Goal: Task Accomplishment & Management: Manage account settings

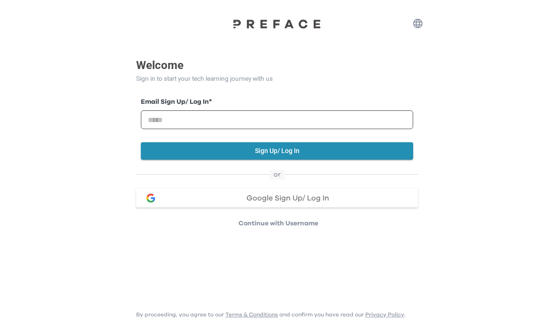
click at [389, 198] on div "Google Sign Up/ Log In" at bounding box center [288, 198] width 246 height 8
click at [332, 125] on input "email" at bounding box center [277, 119] width 272 height 19
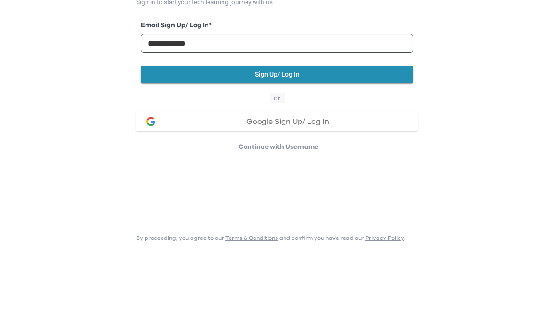
click at [381, 142] on button "Sign Up/ Log In" at bounding box center [277, 150] width 272 height 17
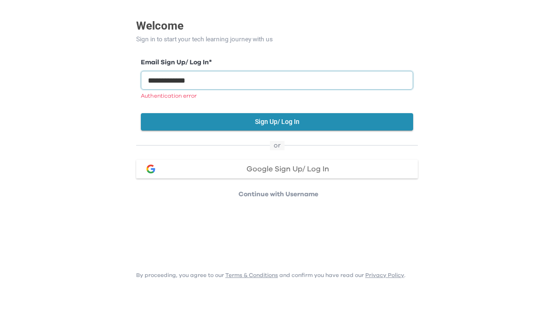
click at [246, 110] on input "**********" at bounding box center [277, 119] width 272 height 19
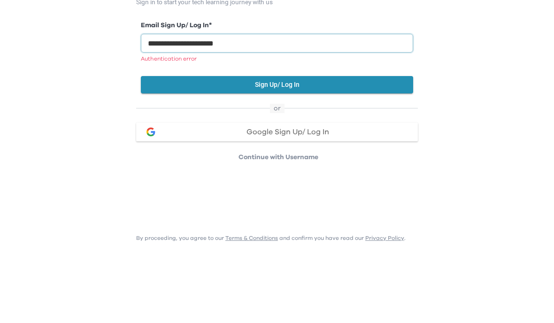
type input "**********"
click at [366, 153] on button "Sign Up/ Log In" at bounding box center [277, 161] width 272 height 17
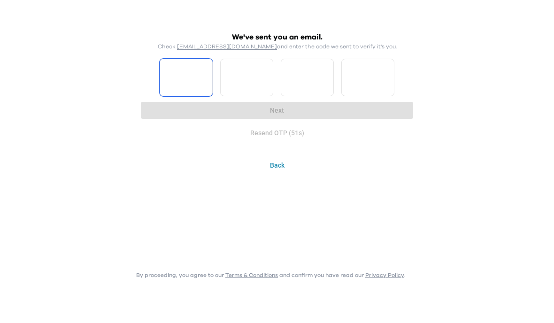
click at [189, 98] on input "Please enter OTP character 1" at bounding box center [186, 117] width 53 height 38
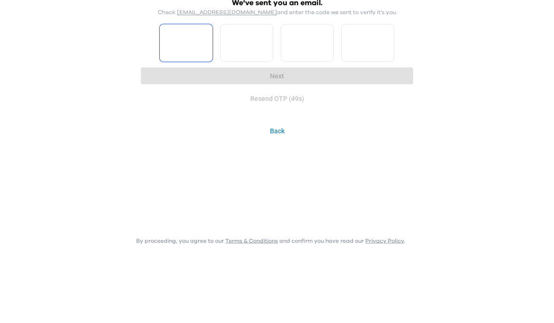
type input "*"
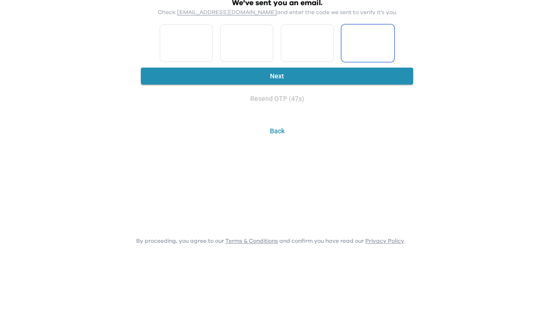
type input "*"
click at [371, 141] on button "Next" at bounding box center [277, 149] width 272 height 17
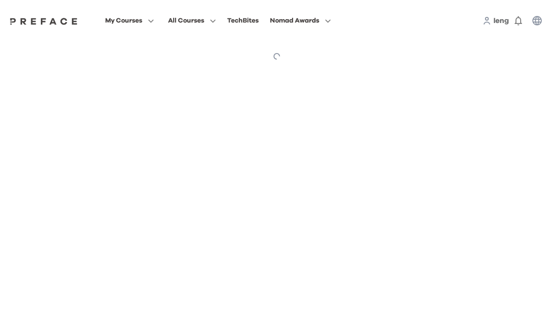
click at [157, 72] on html "My Courses All Courses TechBites Nomad Awards Ieng Preface My Courses My Course…" at bounding box center [277, 36] width 554 height 72
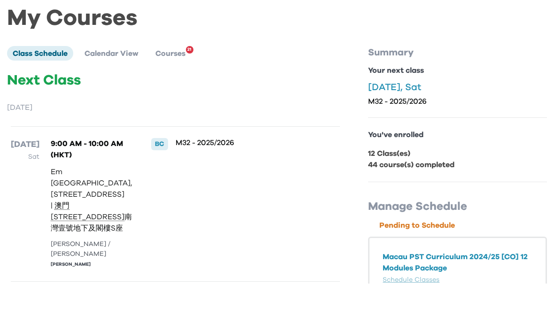
click at [181, 89] on span "Courses" at bounding box center [170, 93] width 30 height 8
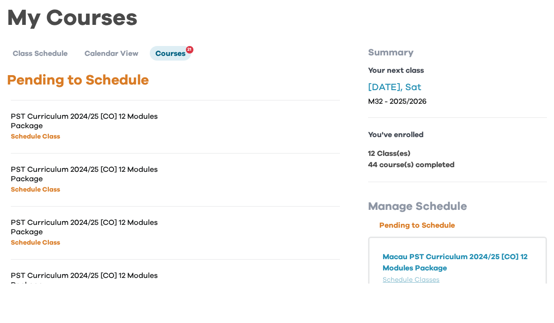
click at [30, 85] on li "Class Schedule" at bounding box center [40, 92] width 66 height 14
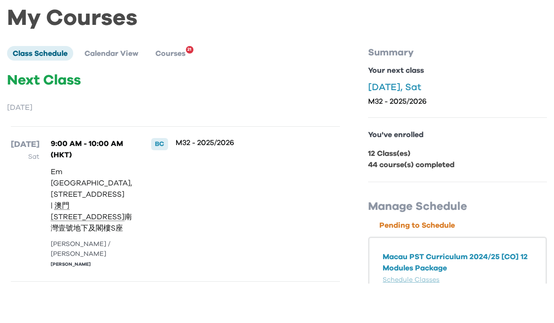
click at [130, 85] on li "Calendar View" at bounding box center [111, 92] width 65 height 14
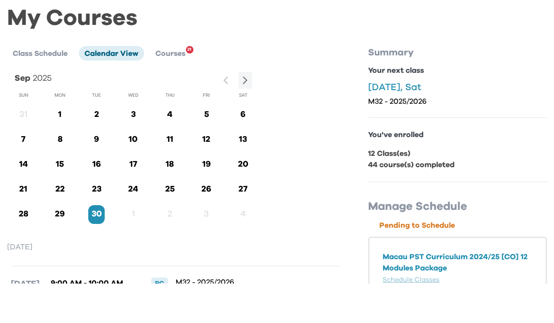
click at [22, 85] on li "Class Schedule" at bounding box center [40, 92] width 66 height 14
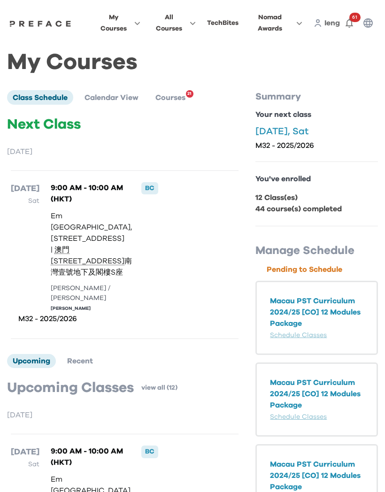
click at [370, 23] on icon "button" at bounding box center [367, 22] width 9 height 9
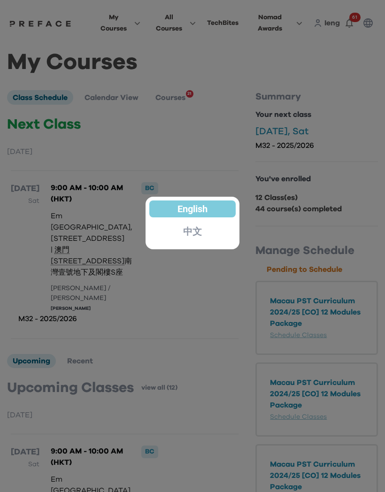
click at [170, 240] on div "中文" at bounding box center [192, 231] width 86 height 17
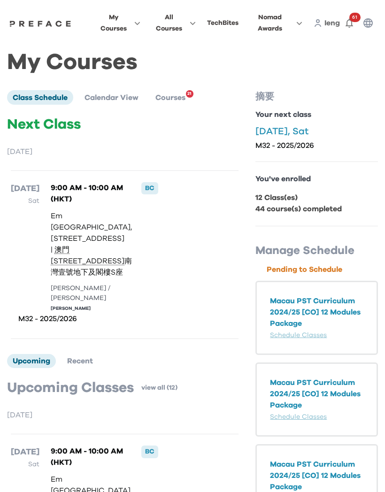
click at [129, 30] on span "My Courses" at bounding box center [114, 23] width 30 height 23
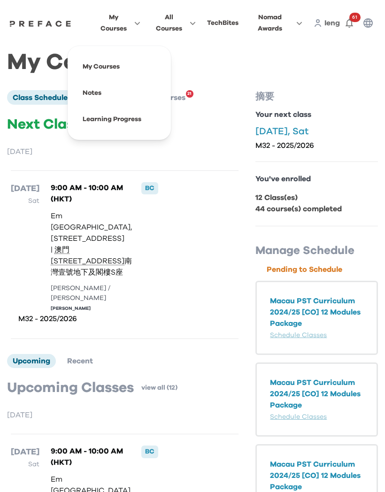
click at [196, 24] on icon "button" at bounding box center [191, 23] width 10 height 7
click at [288, 25] on span "Nomad Awards" at bounding box center [270, 23] width 41 height 23
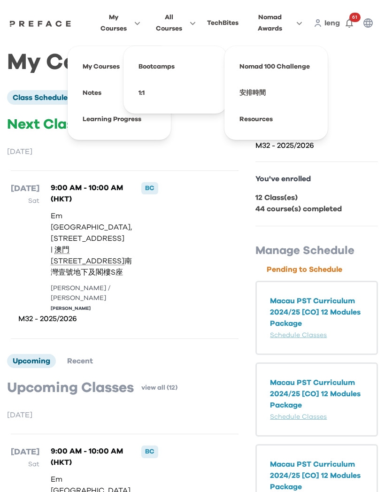
click at [325, 27] on link "Ieng" at bounding box center [331, 22] width 15 height 11
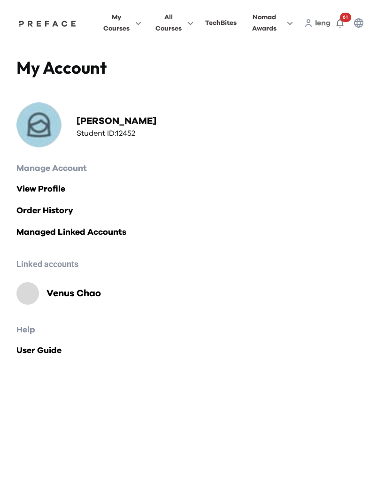
click at [130, 25] on span "My Courses" at bounding box center [116, 23] width 26 height 23
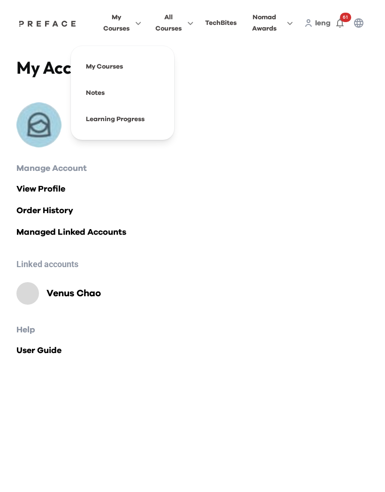
click at [154, 123] on span at bounding box center [122, 119] width 88 height 26
